Goal: Information Seeking & Learning: Learn about a topic

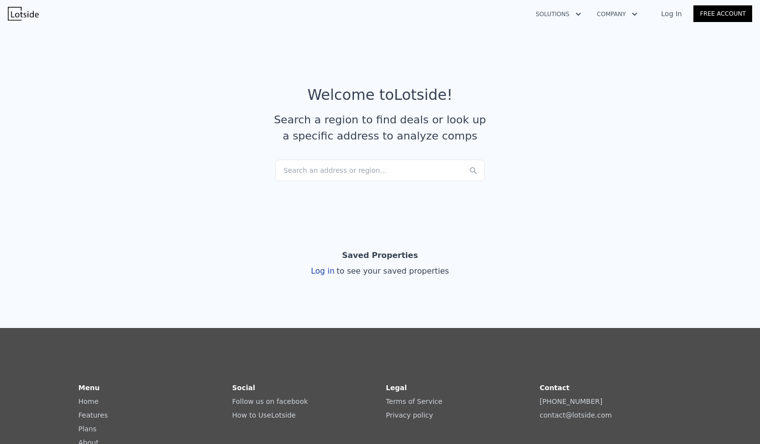
click at [367, 173] on div "Search an address or region..." at bounding box center [379, 171] width 209 height 22
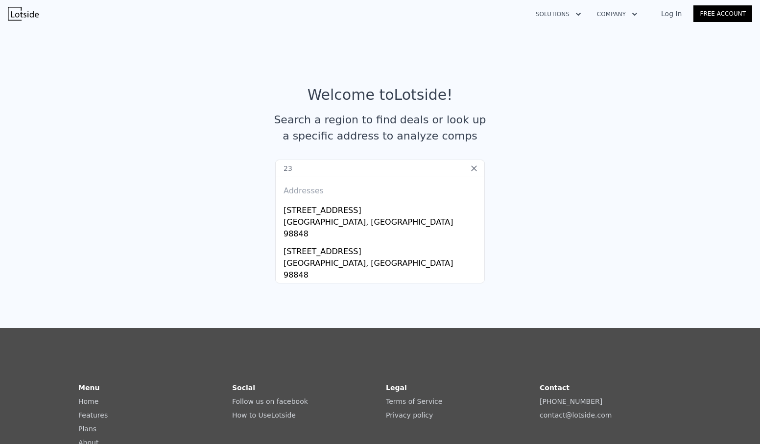
type input "2"
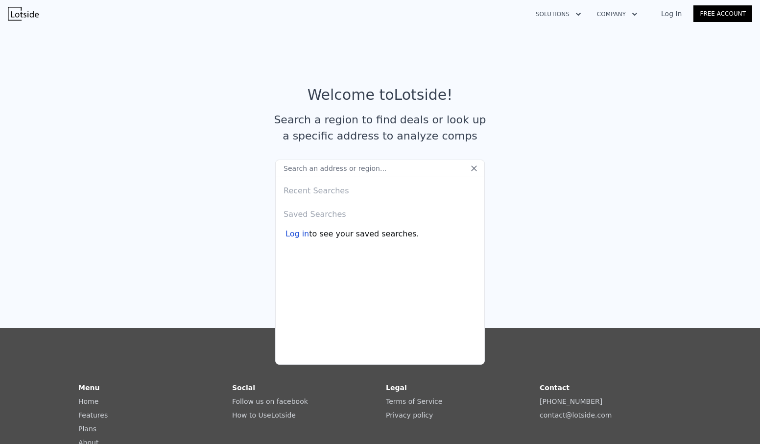
click at [546, 156] on article "Welcome to Lotside ! Search a region to find deals or look up a specific addres…" at bounding box center [380, 122] width 626 height 73
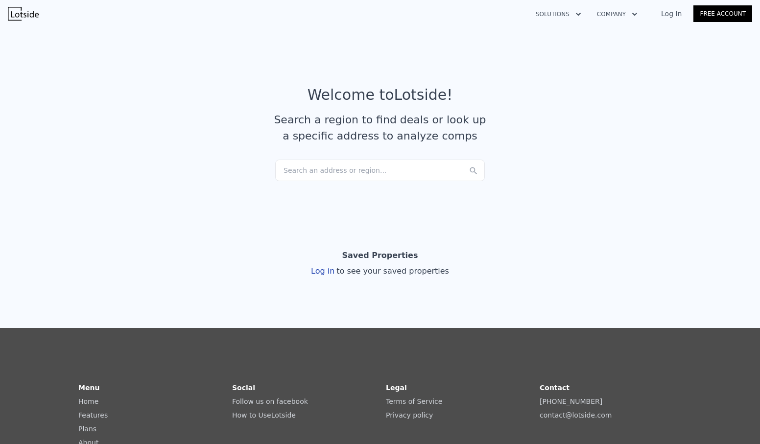
click at [669, 14] on link "Log In" at bounding box center [671, 14] width 44 height 10
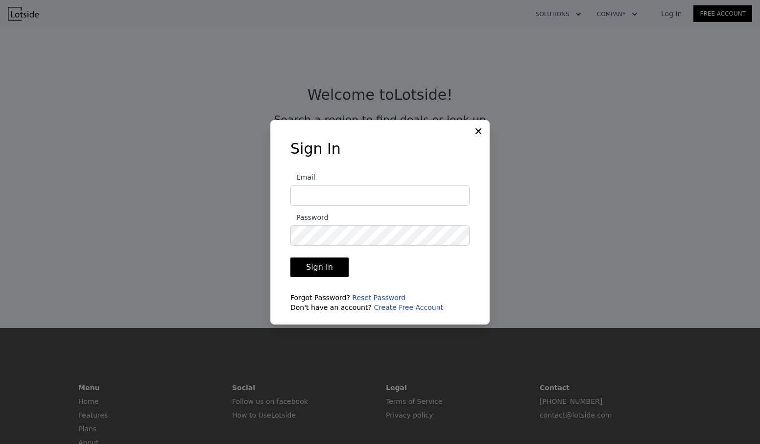
click at [351, 195] on input "Email" at bounding box center [379, 195] width 179 height 21
type input "[EMAIL_ADDRESS][DOMAIN_NAME]"
click at [326, 265] on button "Sign In" at bounding box center [319, 267] width 58 height 20
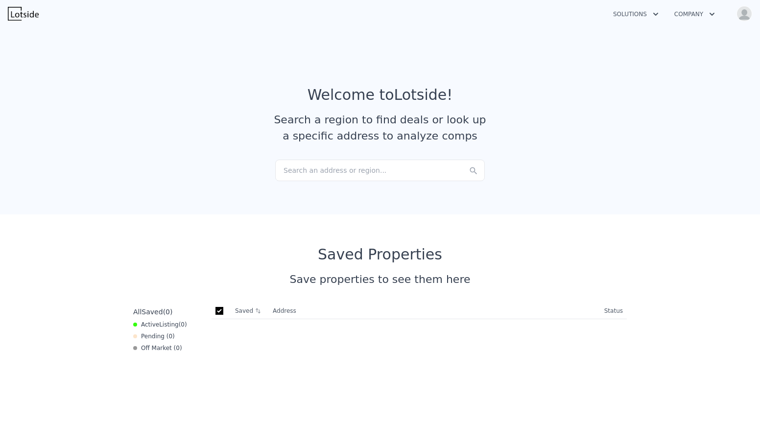
checkbox input "true"
click at [353, 175] on div "Search an address or region..." at bounding box center [379, 171] width 209 height 22
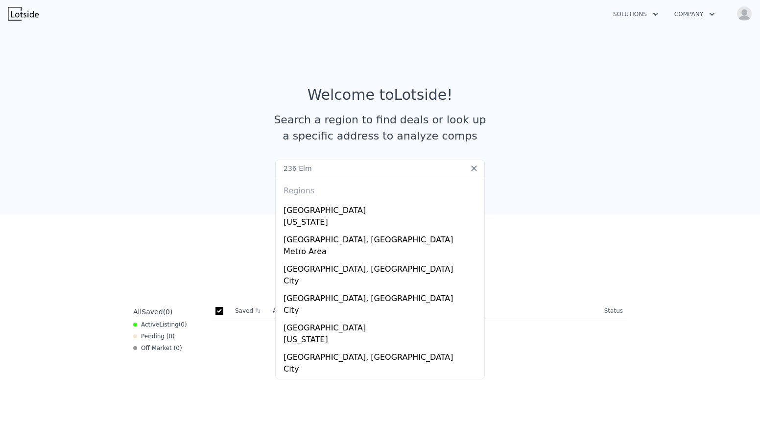
click at [310, 168] on input "236 Elm" at bounding box center [379, 169] width 209 height 18
drag, startPoint x: 351, startPoint y: 172, endPoint x: 322, endPoint y: 171, distance: 29.4
click at [351, 172] on input "236 Elm" at bounding box center [379, 169] width 209 height 18
drag, startPoint x: 320, startPoint y: 171, endPoint x: 263, endPoint y: 171, distance: 56.8
click at [263, 171] on section "Welcome to Lotside ! Search a region to find deals or look up a specific addres…" at bounding box center [380, 118] width 760 height 191
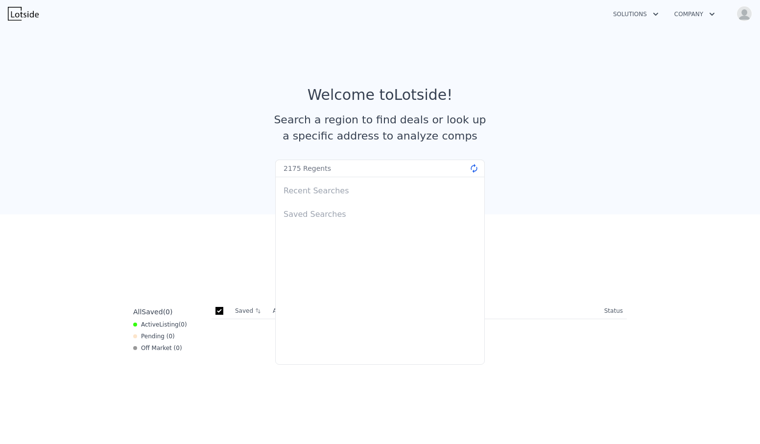
type input "2175 Regents"
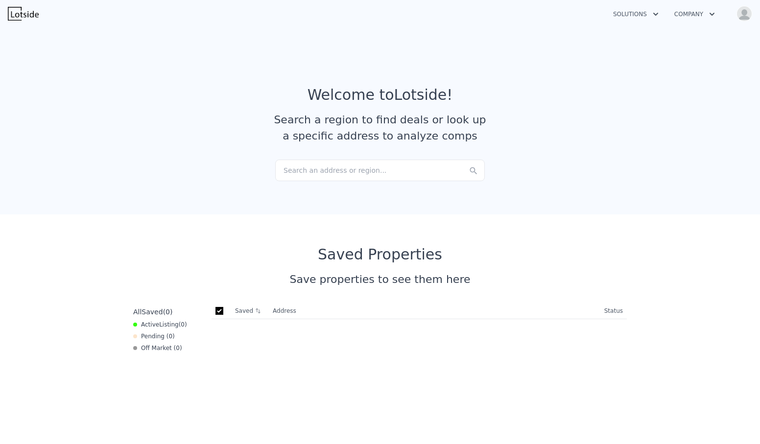
click at [646, 15] on button "Solutions" at bounding box center [635, 14] width 61 height 18
click at [627, 71] on link "Wholesaler Solutions" at bounding box center [660, 73] width 110 height 18
